Goal: Information Seeking & Learning: Learn about a topic

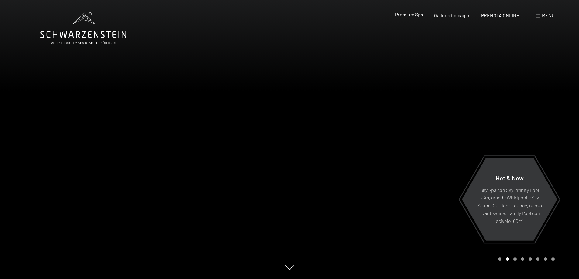
click at [410, 13] on span "Premium Spa" at bounding box center [409, 15] width 28 height 6
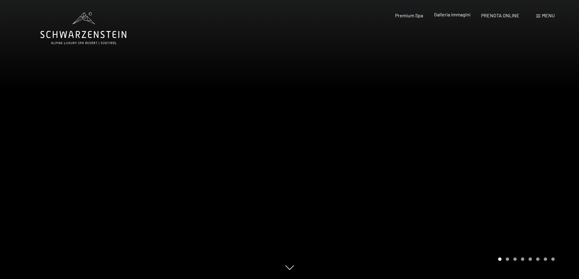
click at [459, 15] on span "Galleria immagini" at bounding box center [452, 15] width 36 height 6
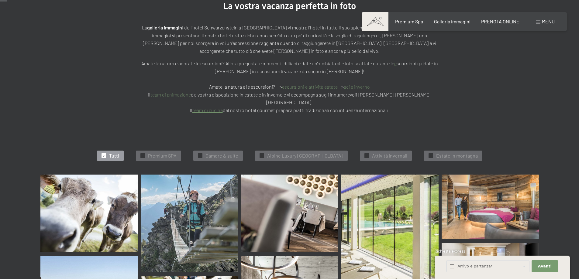
scroll to position [122, 0]
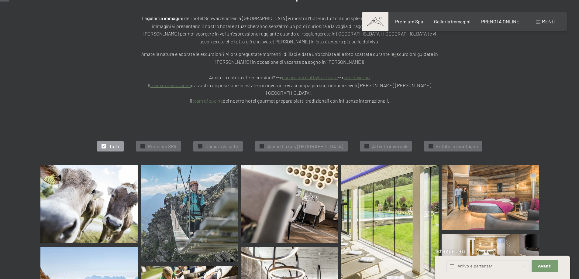
click at [189, 185] on img at bounding box center [189, 213] width 97 height 97
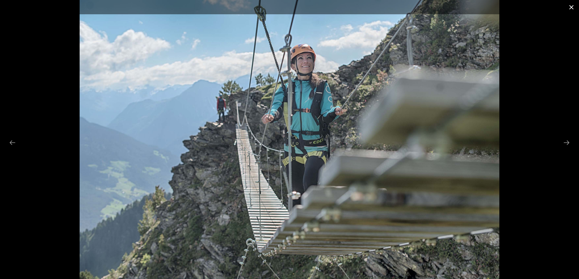
click at [571, 4] on button "Close gallery" at bounding box center [571, 7] width 15 height 14
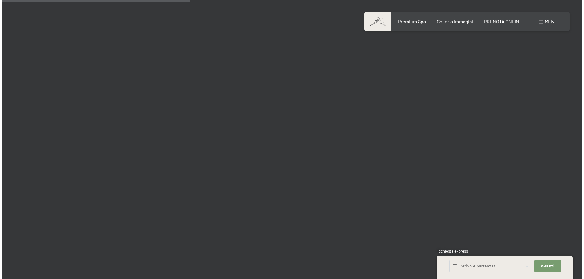
scroll to position [2524, 0]
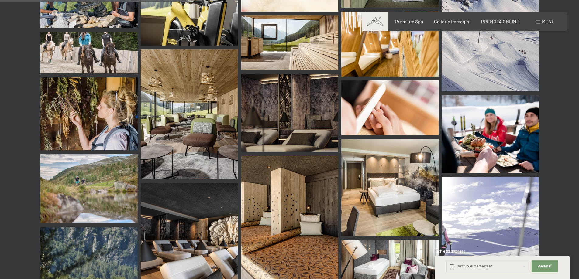
click at [537, 21] on span at bounding box center [538, 22] width 4 height 3
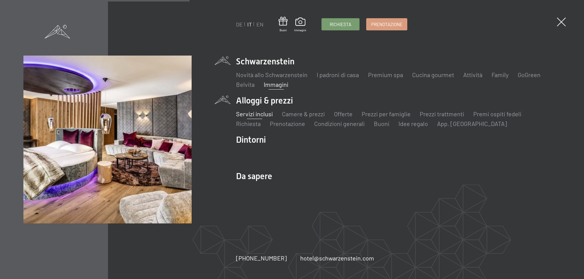
click at [259, 113] on link "Servizi inclusi" at bounding box center [254, 113] width 37 height 7
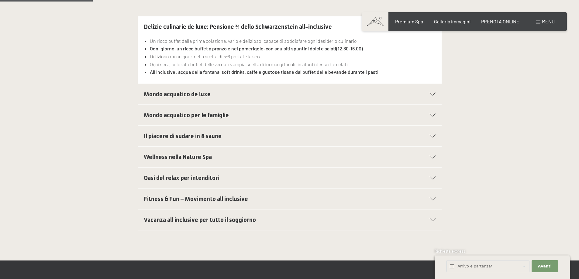
scroll to position [243, 0]
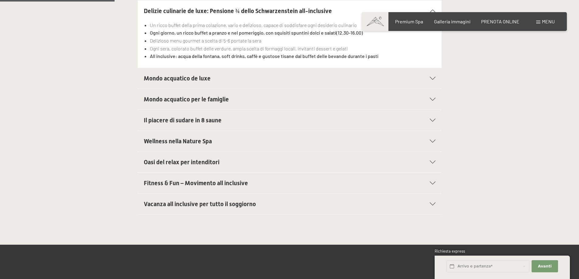
click at [428, 183] on div at bounding box center [428, 183] width 13 height 3
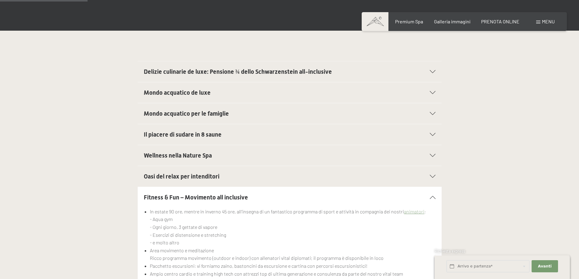
scroll to position [274, 0]
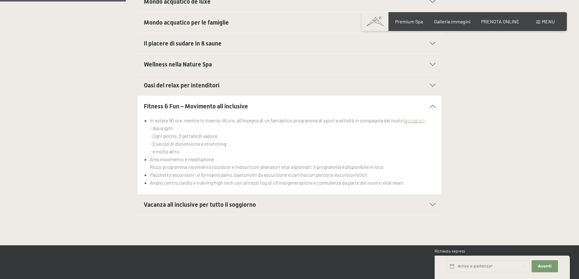
click at [434, 203] on div "Vacanza all inclusive per tutto il soggiorno" at bounding box center [290, 205] width 292 height 21
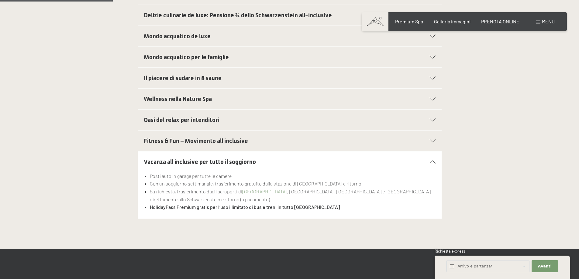
scroll to position [213, 0]
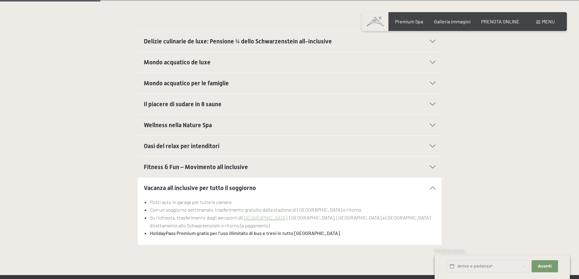
click at [431, 64] on div "Mondo acquatico de luxe" at bounding box center [290, 62] width 292 height 21
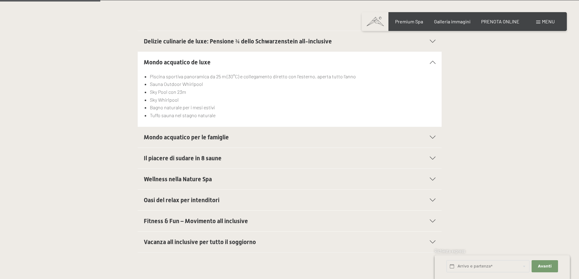
click at [433, 134] on div "Mondo acquatico per le famiglie" at bounding box center [290, 137] width 292 height 21
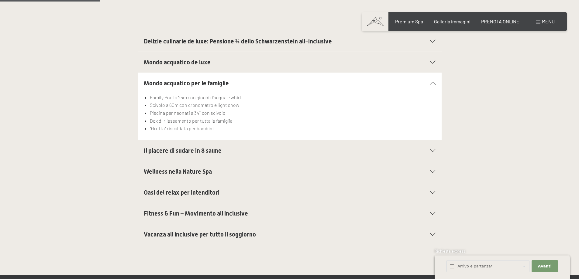
click at [433, 150] on icon at bounding box center [433, 150] width 6 height 3
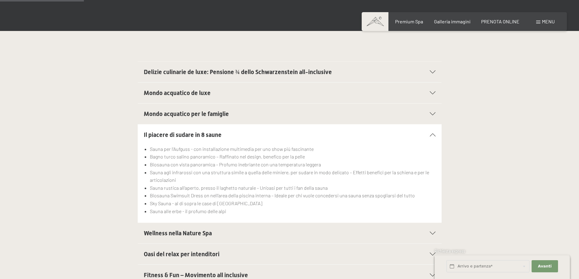
scroll to position [182, 0]
click at [411, 23] on div "Premium Spa" at bounding box center [409, 20] width 28 height 7
